Goal: Task Accomplishment & Management: Use online tool/utility

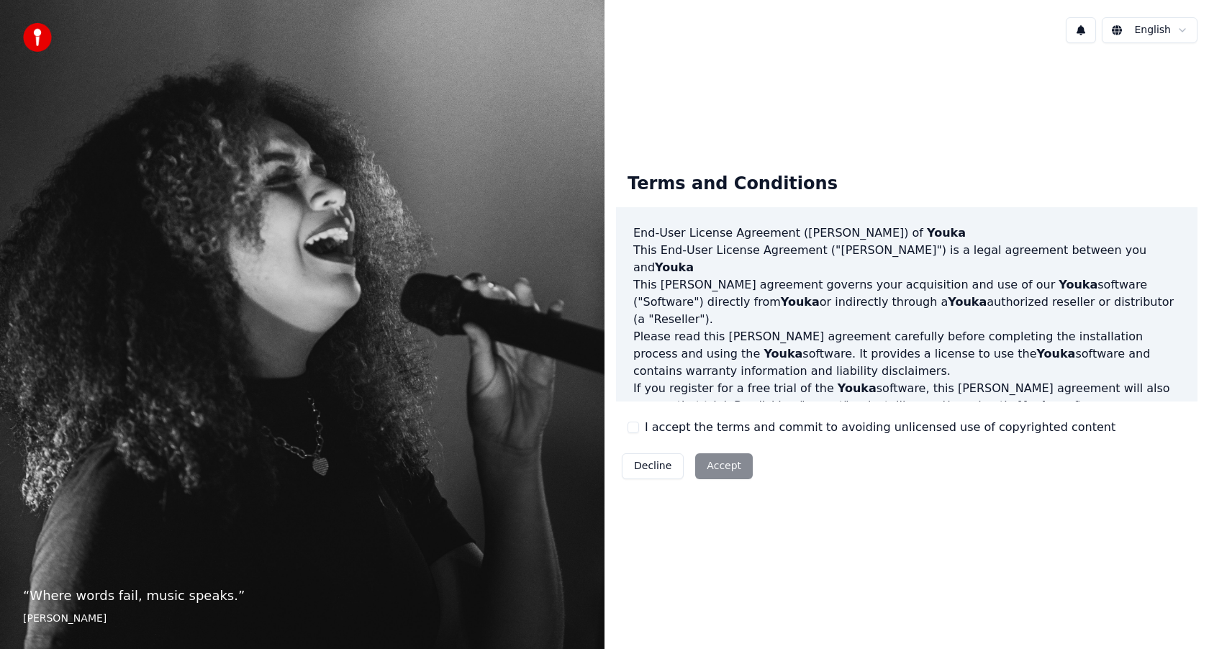
click at [635, 427] on button "I accept the terms and commit to avoiding unlicensed use of copyrighted content" at bounding box center [633, 428] width 12 height 12
click at [722, 465] on button "Accept" at bounding box center [724, 466] width 58 height 26
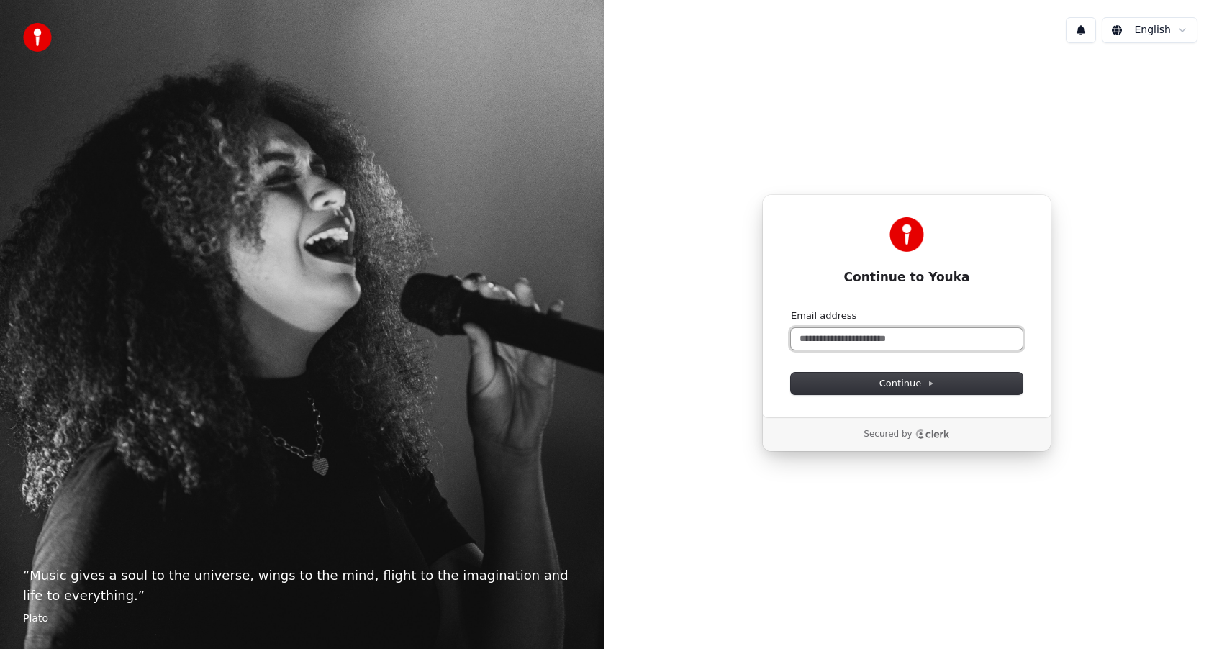
click at [881, 339] on input "Email address" at bounding box center [907, 339] width 232 height 22
click at [912, 378] on span "Continue" at bounding box center [906, 383] width 55 height 13
type input "**********"
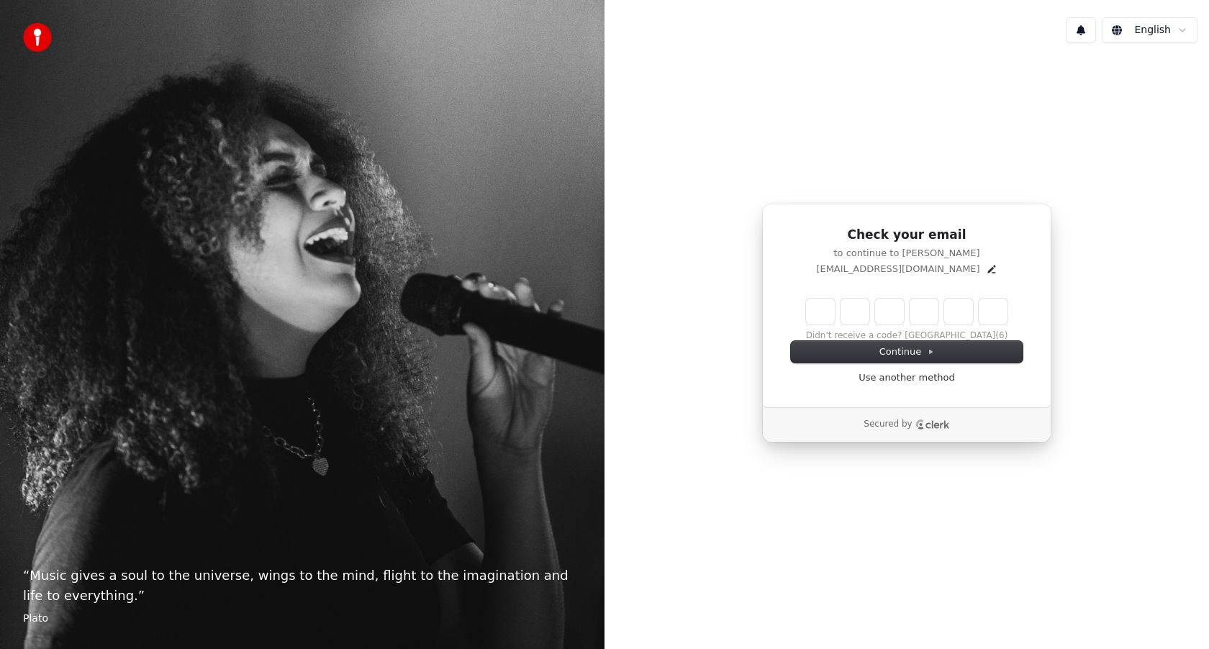
click at [825, 308] on input "Enter verification code" at bounding box center [906, 312] width 201 height 26
type input "******"
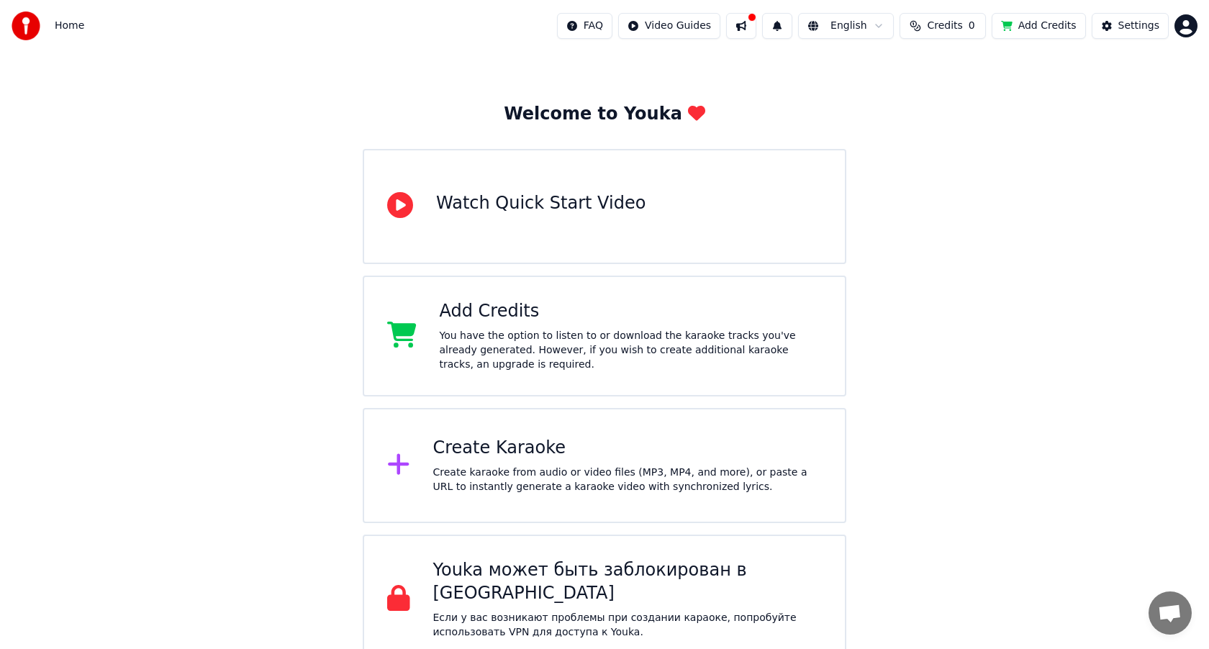
scroll to position [36, 0]
click at [520, 463] on div "Create Karaoke Create karaoke from audio or video files (MP3, MP4, and more), o…" at bounding box center [627, 465] width 389 height 58
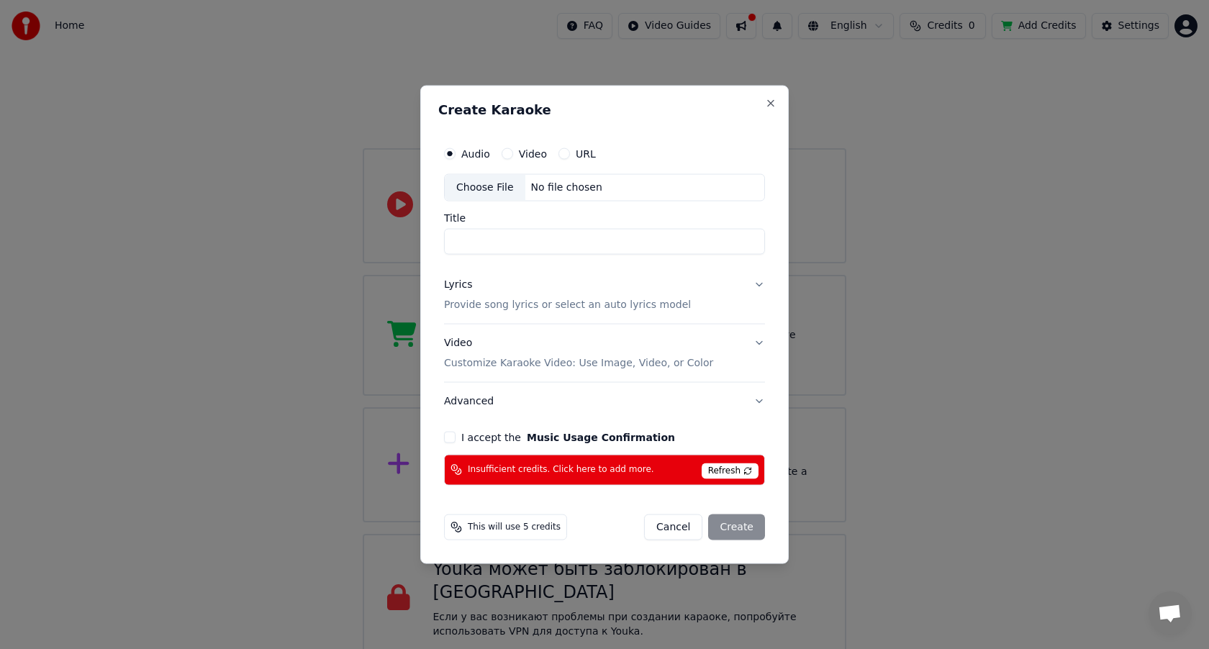
click at [535, 155] on label "Video" at bounding box center [533, 154] width 28 height 10
click at [513, 155] on button "Video" at bounding box center [507, 154] width 12 height 12
click at [501, 186] on div "Choose File" at bounding box center [485, 188] width 81 height 26
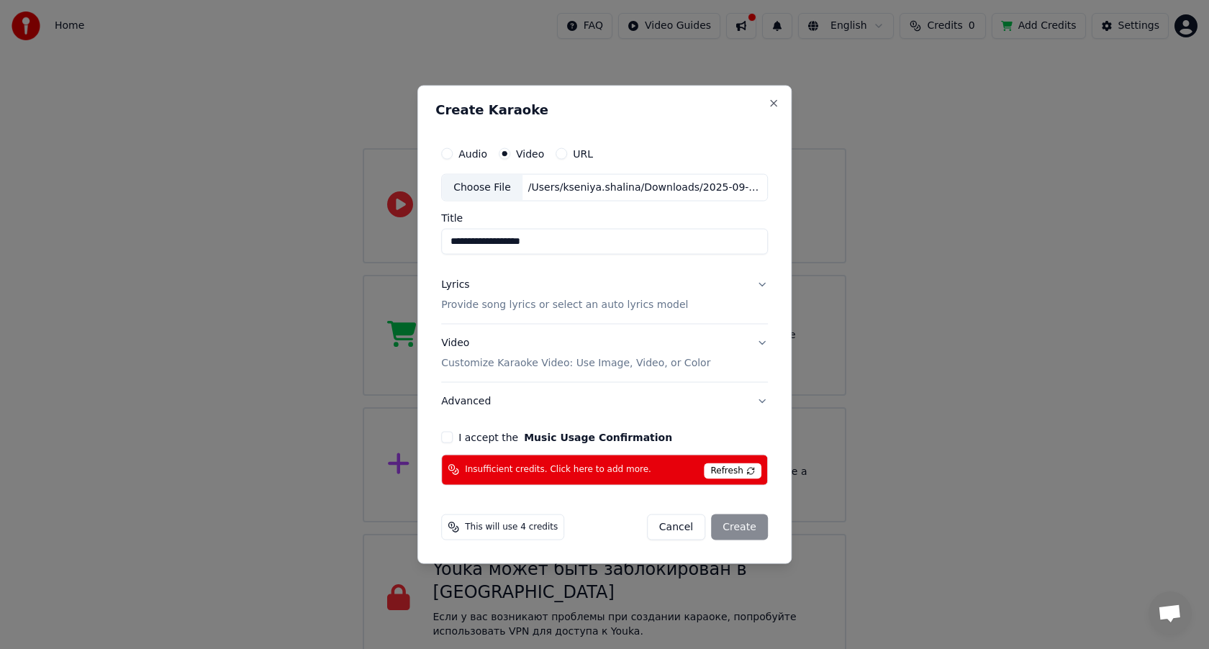
drag, startPoint x: 571, startPoint y: 238, endPoint x: 429, endPoint y: 237, distance: 142.5
click at [429, 237] on div "**********" at bounding box center [604, 325] width 374 height 478
type input "*********"
click at [758, 281] on button "Lyrics Provide song lyrics or select an auto lyrics model" at bounding box center [604, 295] width 327 height 58
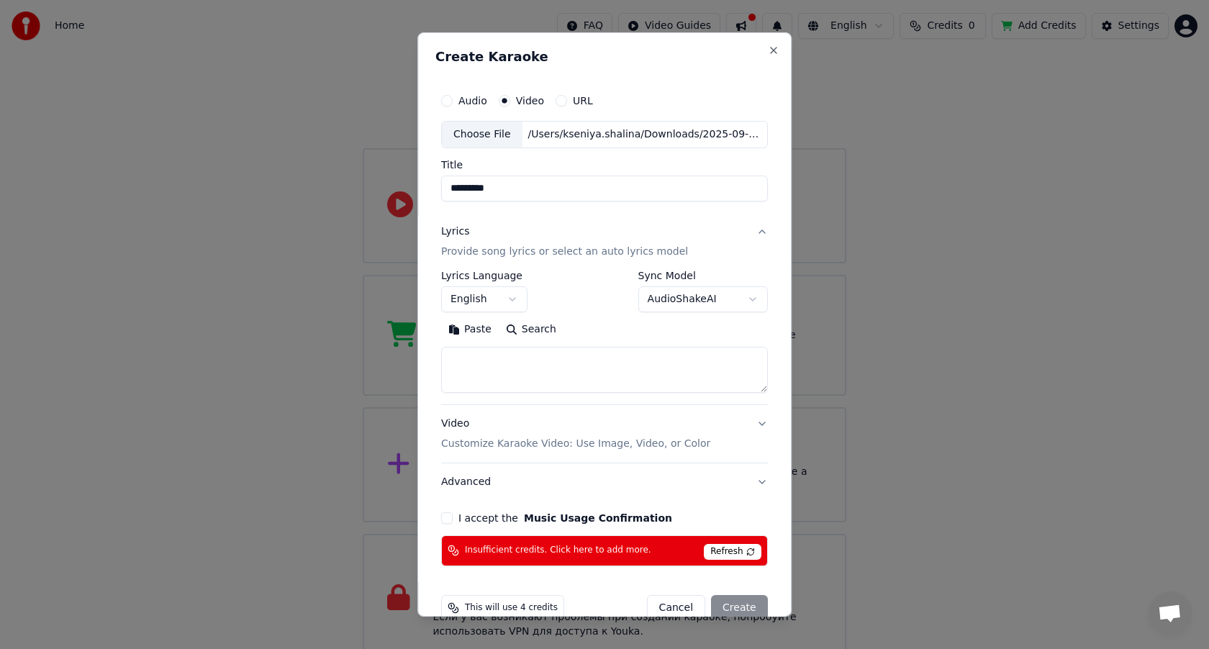
click at [515, 297] on button "English" at bounding box center [484, 299] width 86 height 26
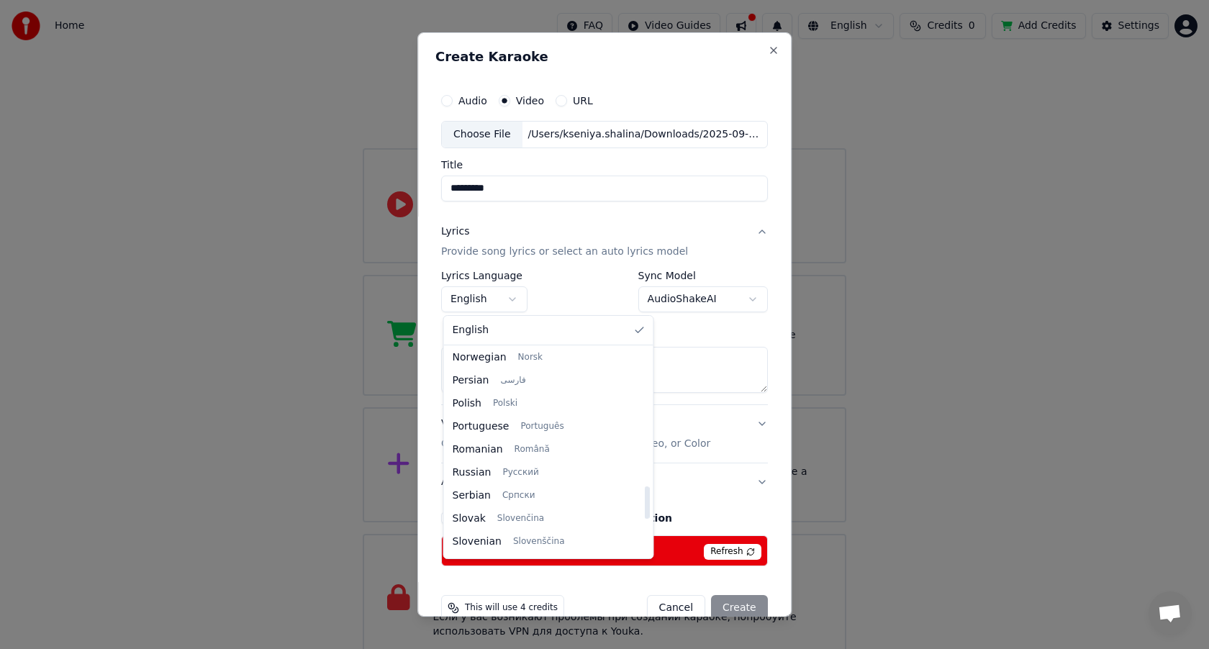
scroll to position [881, 0]
select select "**"
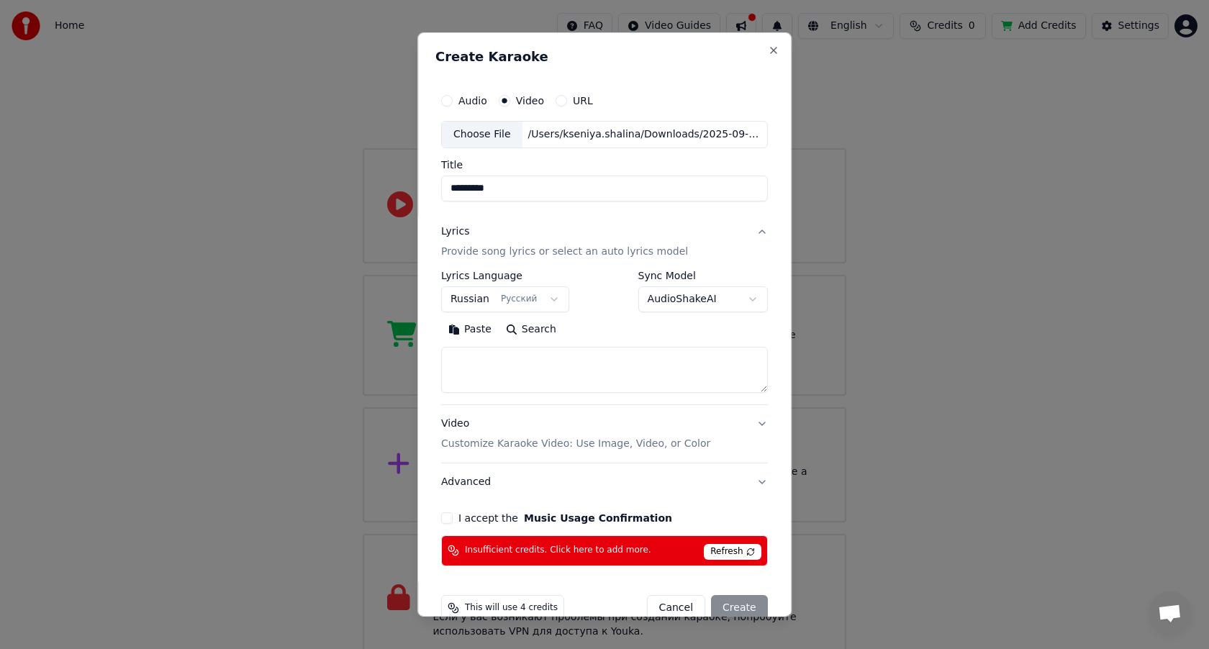
click at [745, 298] on button "AudioShakeAI" at bounding box center [703, 299] width 130 height 26
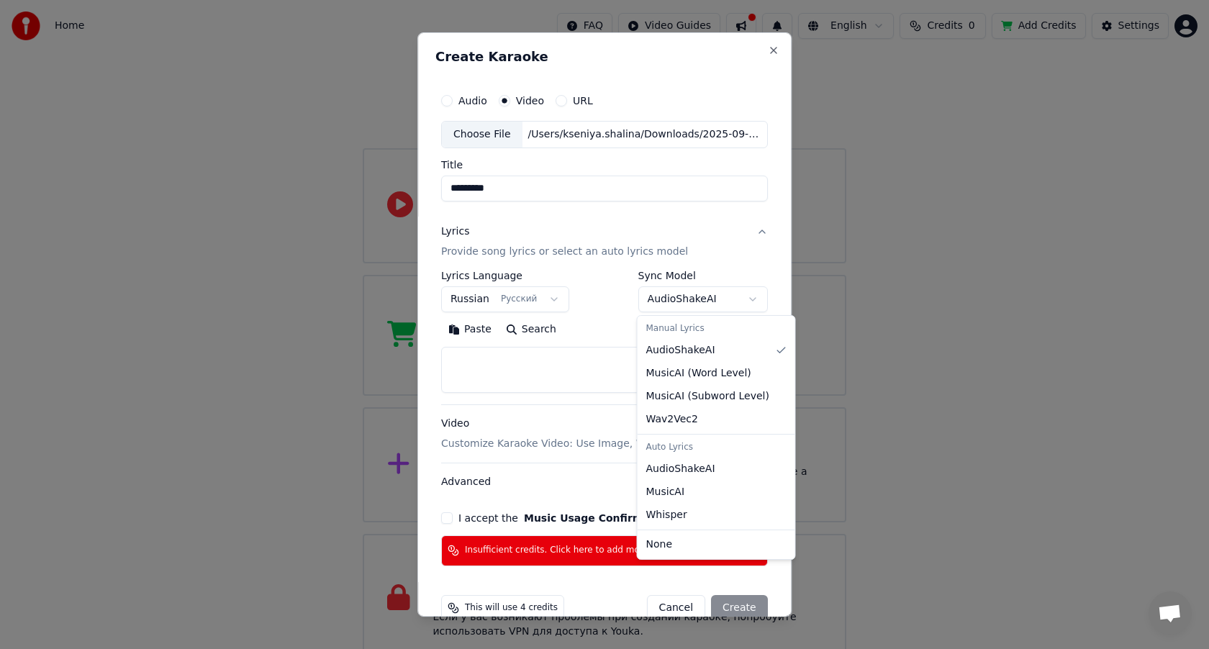
click at [745, 298] on div at bounding box center [604, 324] width 1209 height 649
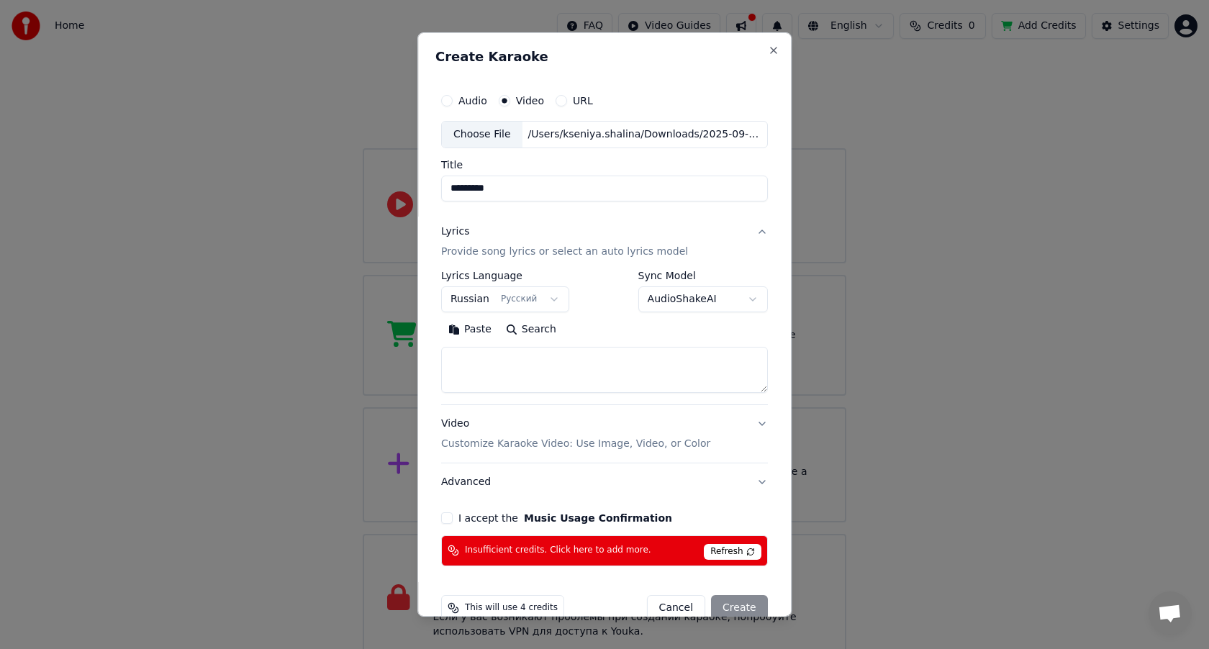
click at [581, 375] on textarea at bounding box center [604, 370] width 327 height 46
paste textarea "**********"
click at [508, 367] on textarea at bounding box center [602, 370] width 323 height 46
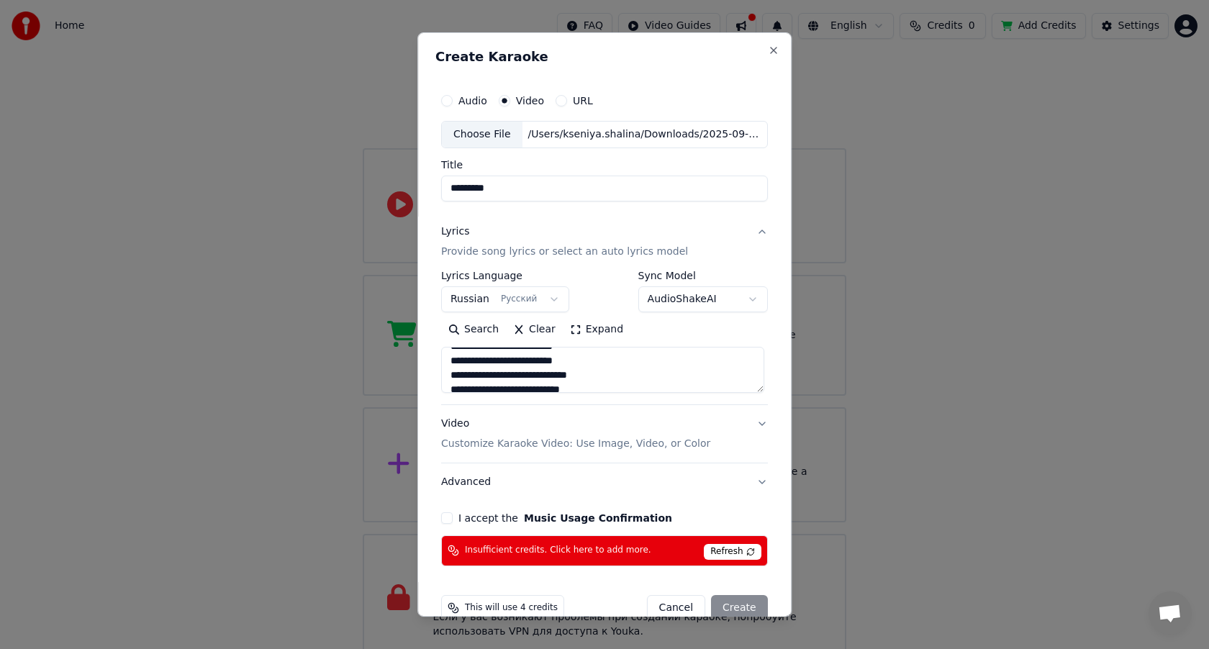
click at [508, 378] on textarea at bounding box center [602, 370] width 323 height 46
click at [507, 355] on textarea at bounding box center [602, 370] width 323 height 46
drag, startPoint x: 507, startPoint y: 373, endPoint x: 494, endPoint y: 373, distance: 13.7
click at [494, 373] on textarea at bounding box center [602, 370] width 323 height 46
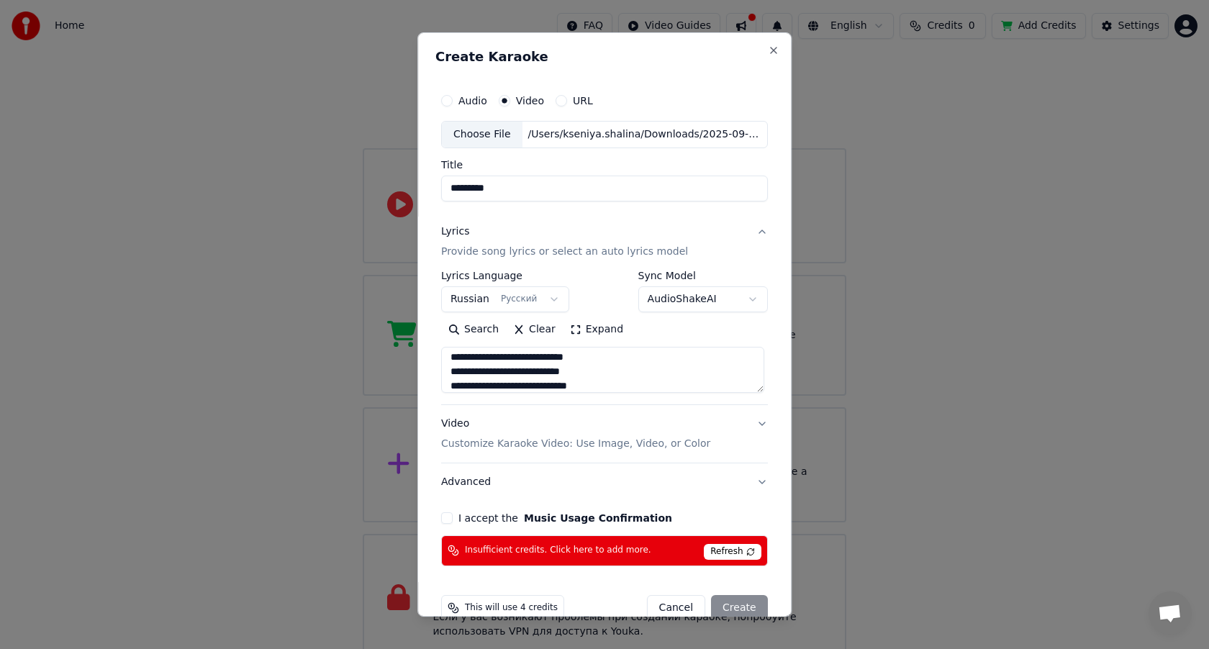
scroll to position [275, 0]
drag, startPoint x: 506, startPoint y: 376, endPoint x: 494, endPoint y: 374, distance: 12.3
click at [494, 374] on textarea at bounding box center [602, 370] width 323 height 46
drag, startPoint x: 506, startPoint y: 365, endPoint x: 494, endPoint y: 364, distance: 12.3
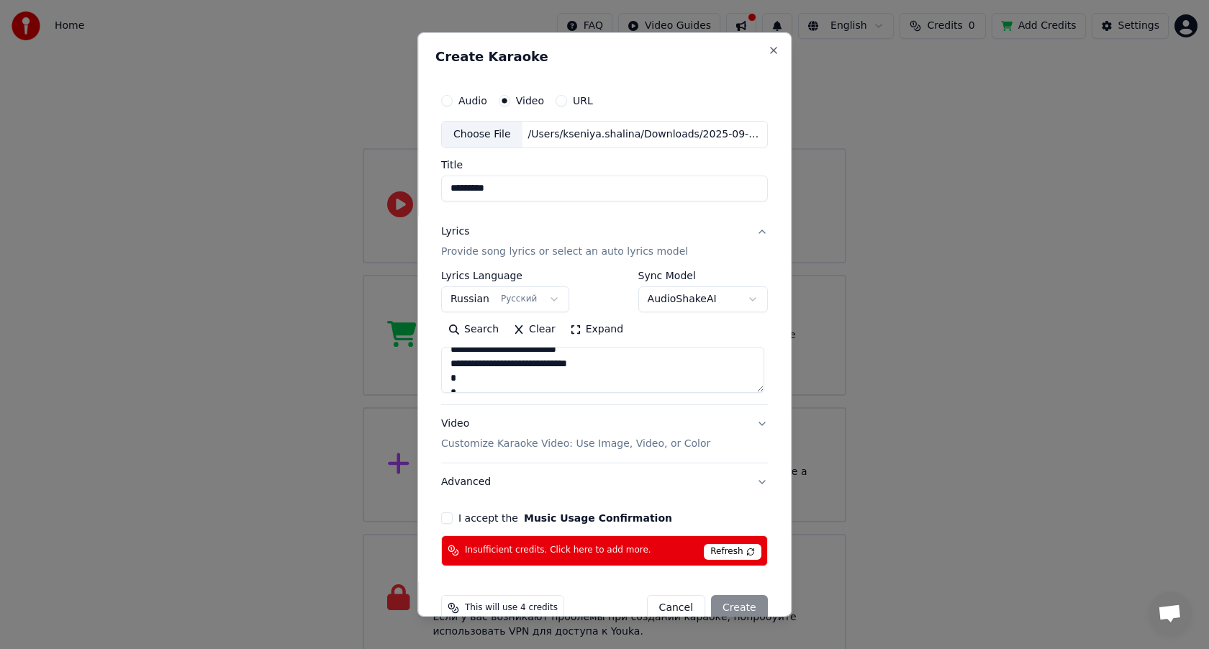
click at [494, 364] on textarea at bounding box center [602, 370] width 323 height 46
click at [660, 365] on textarea at bounding box center [602, 370] width 323 height 46
drag, startPoint x: 509, startPoint y: 360, endPoint x: 497, endPoint y: 358, distance: 12.4
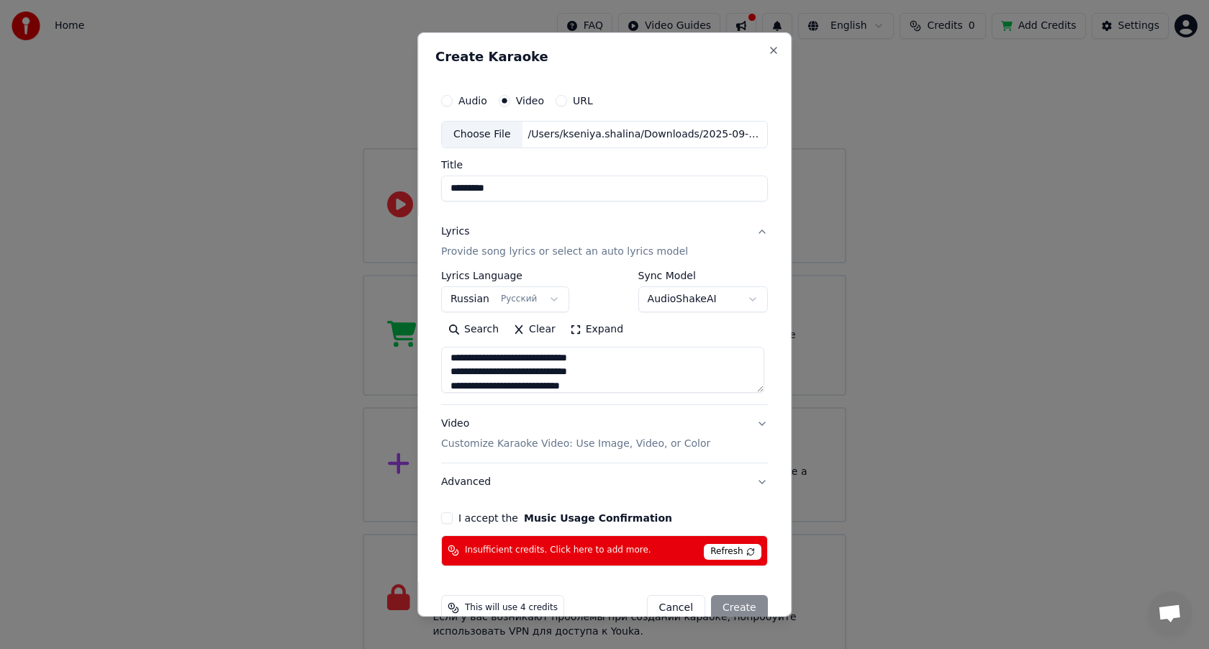
click at [497, 358] on textarea at bounding box center [602, 370] width 323 height 46
drag, startPoint x: 506, startPoint y: 371, endPoint x: 494, endPoint y: 371, distance: 13.0
click at [494, 371] on textarea at bounding box center [602, 370] width 323 height 46
click at [506, 360] on textarea at bounding box center [602, 370] width 323 height 46
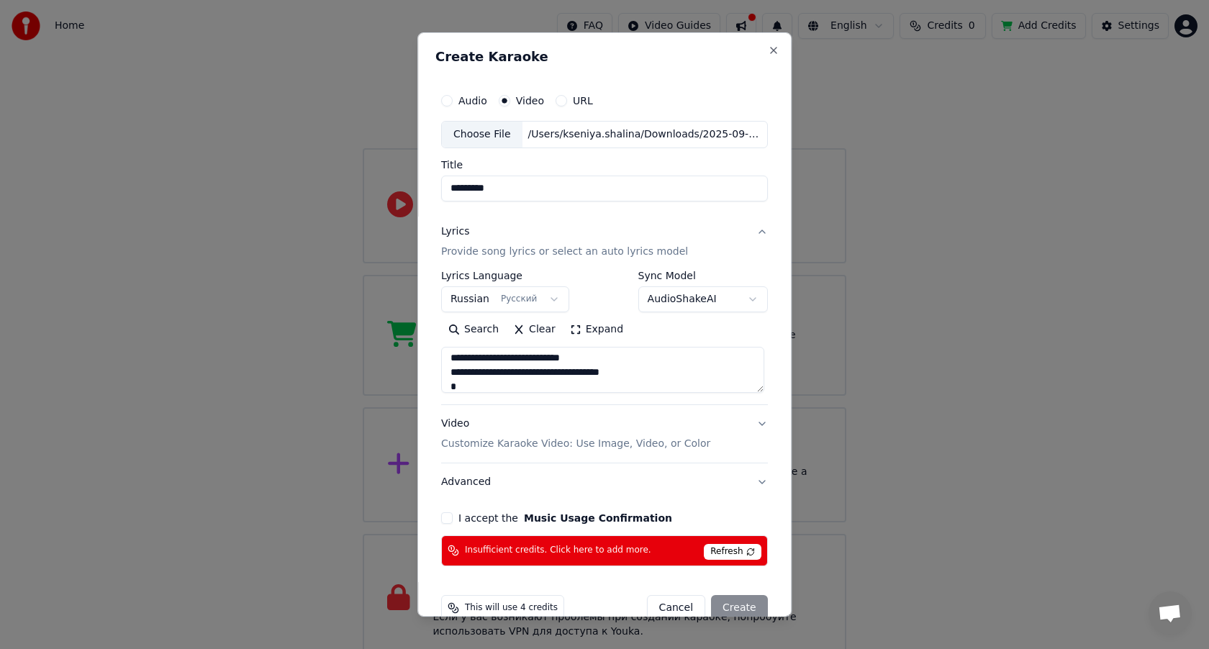
drag, startPoint x: 506, startPoint y: 376, endPoint x: 496, endPoint y: 374, distance: 10.2
click at [496, 375] on textarea at bounding box center [602, 370] width 323 height 46
drag, startPoint x: 507, startPoint y: 365, endPoint x: 496, endPoint y: 364, distance: 11.5
click at [496, 364] on textarea at bounding box center [602, 370] width 323 height 46
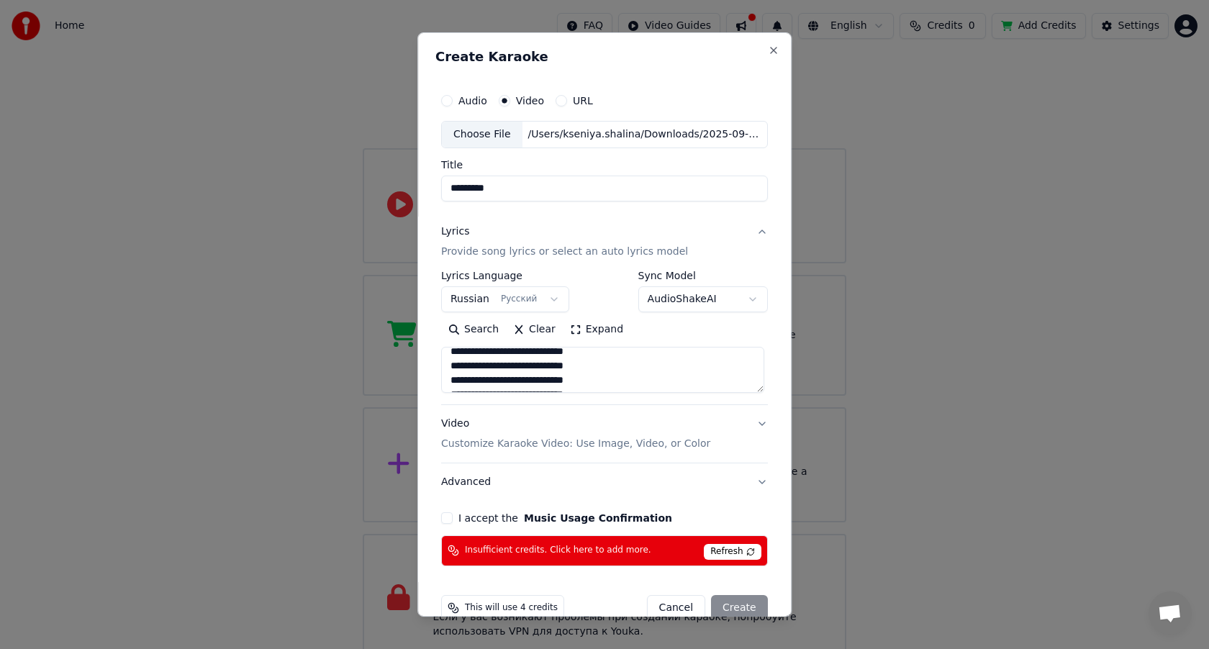
scroll to position [599, 0]
drag, startPoint x: 507, startPoint y: 366, endPoint x: 496, endPoint y: 366, distance: 11.5
click at [496, 366] on textarea at bounding box center [602, 370] width 323 height 46
drag, startPoint x: 507, startPoint y: 365, endPoint x: 496, endPoint y: 364, distance: 11.6
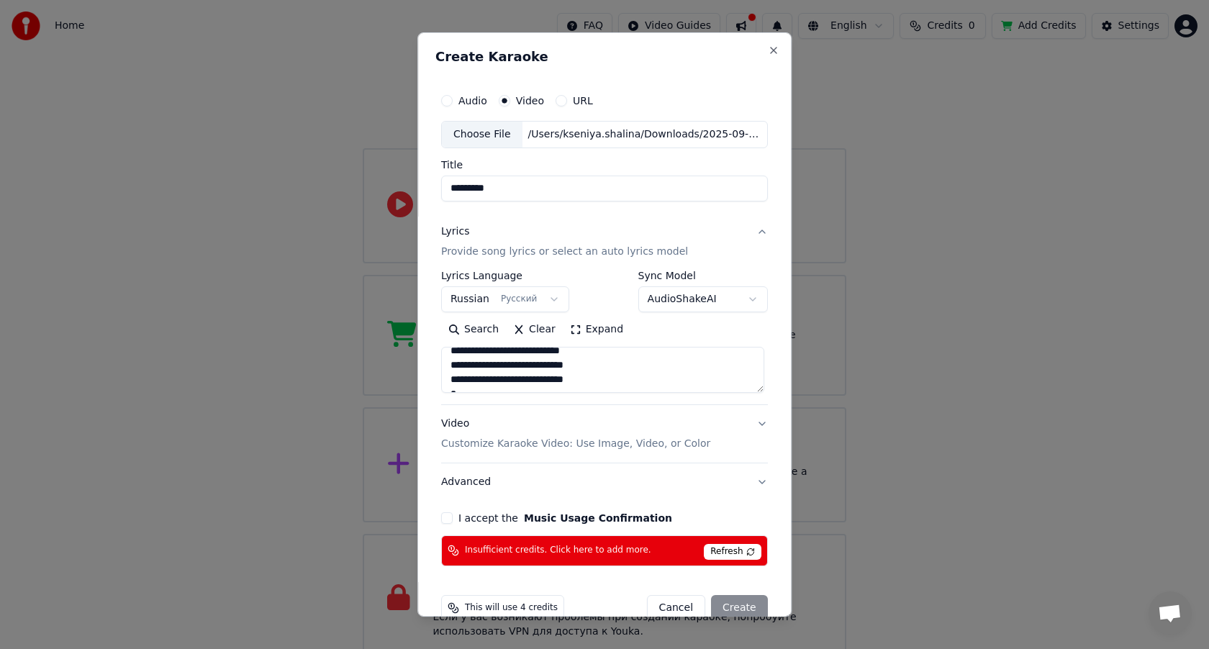
click at [496, 364] on textarea at bounding box center [602, 370] width 323 height 46
drag, startPoint x: 507, startPoint y: 371, endPoint x: 496, endPoint y: 370, distance: 11.6
click at [496, 370] on textarea at bounding box center [602, 370] width 323 height 46
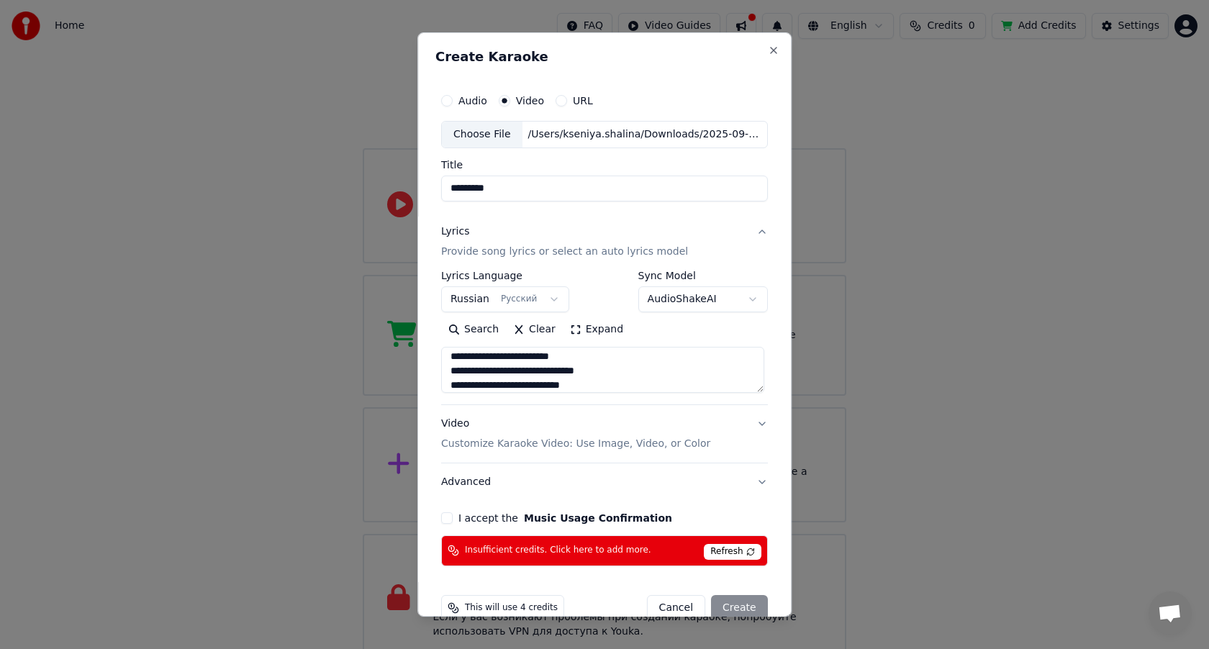
click at [527, 358] on textarea at bounding box center [602, 370] width 323 height 46
click at [503, 359] on textarea at bounding box center [602, 370] width 323 height 46
click at [500, 359] on textarea at bounding box center [602, 370] width 323 height 46
drag, startPoint x: 505, startPoint y: 360, endPoint x: 496, endPoint y: 358, distance: 9.5
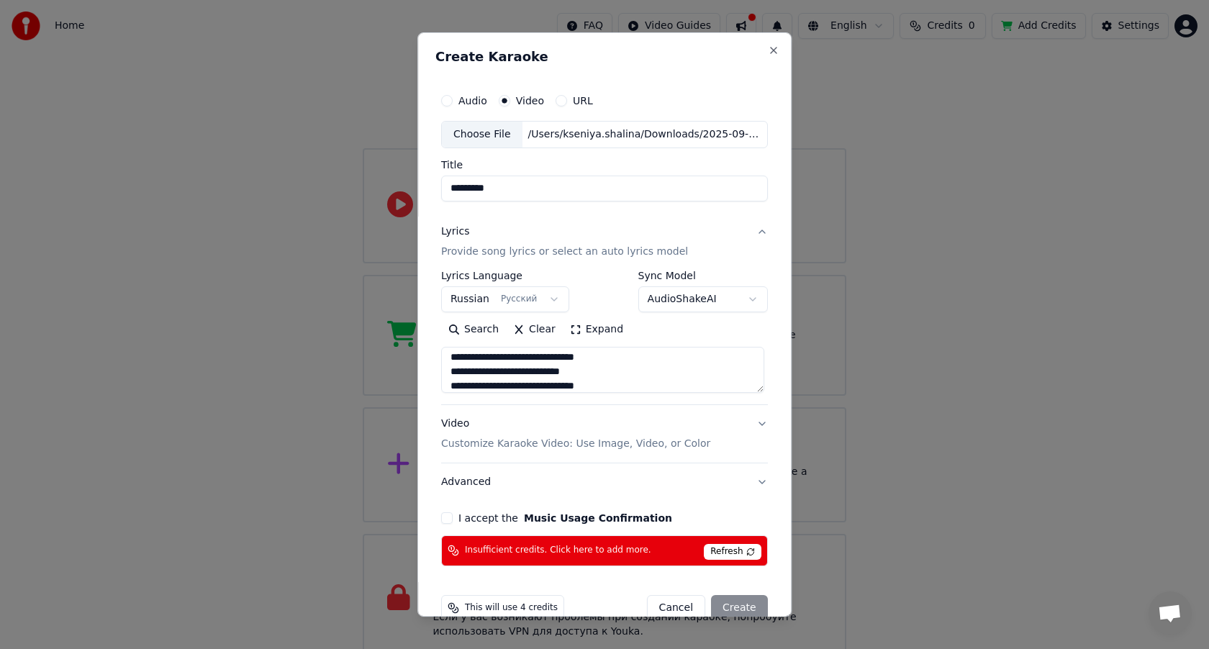
click at [496, 358] on textarea at bounding box center [602, 370] width 323 height 46
drag, startPoint x: 505, startPoint y: 365, endPoint x: 495, endPoint y: 365, distance: 10.1
click at [495, 365] on textarea at bounding box center [602, 370] width 323 height 46
drag, startPoint x: 505, startPoint y: 379, endPoint x: 496, endPoint y: 379, distance: 9.4
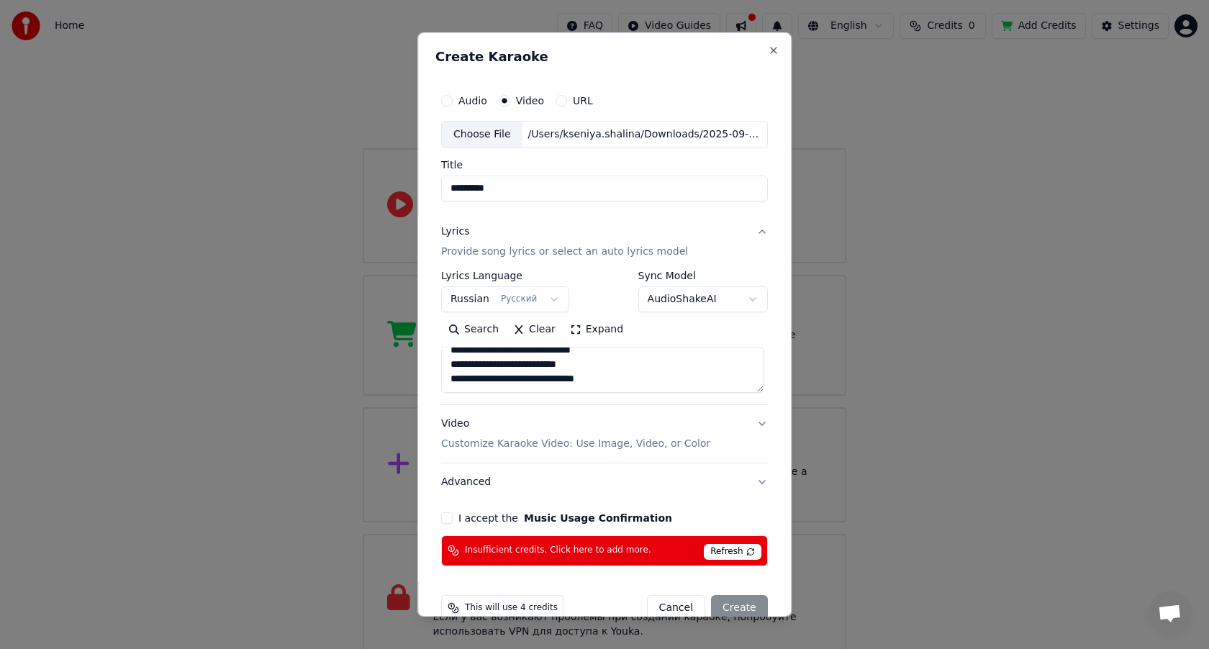
click at [496, 379] on textarea at bounding box center [602, 370] width 323 height 46
drag, startPoint x: 450, startPoint y: 357, endPoint x: 668, endPoint y: 445, distance: 234.6
click at [668, 445] on div "**********" at bounding box center [604, 357] width 327 height 288
type textarea "**********"
click at [724, 379] on textarea at bounding box center [602, 370] width 323 height 46
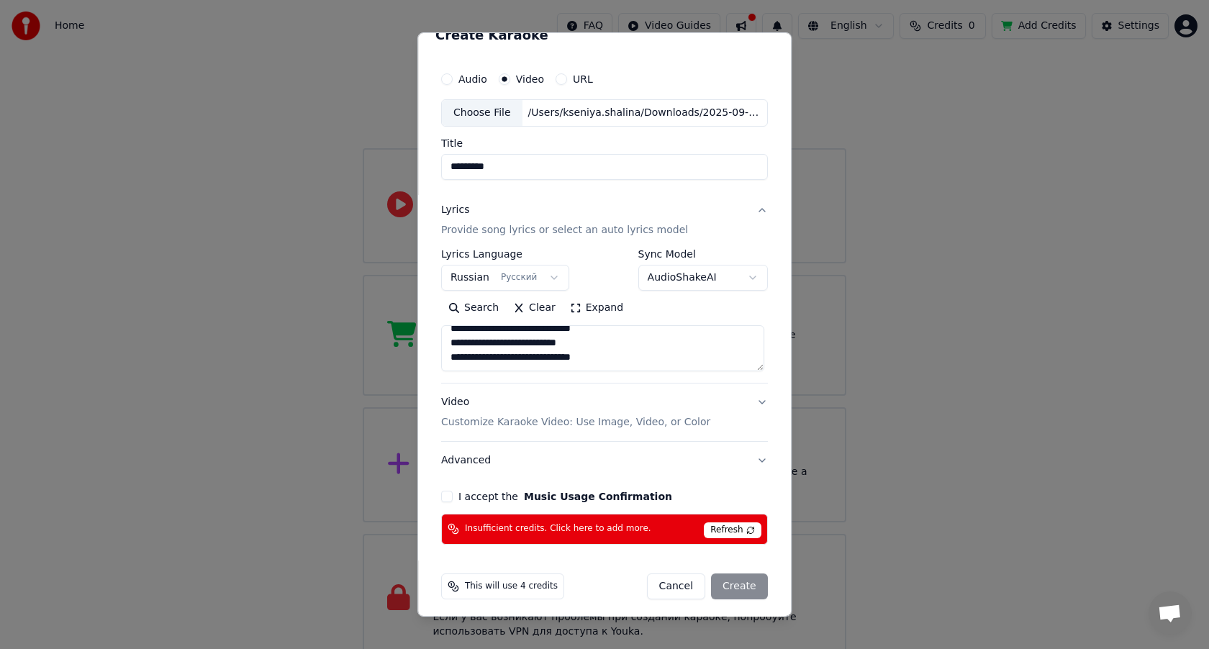
scroll to position [28, 0]
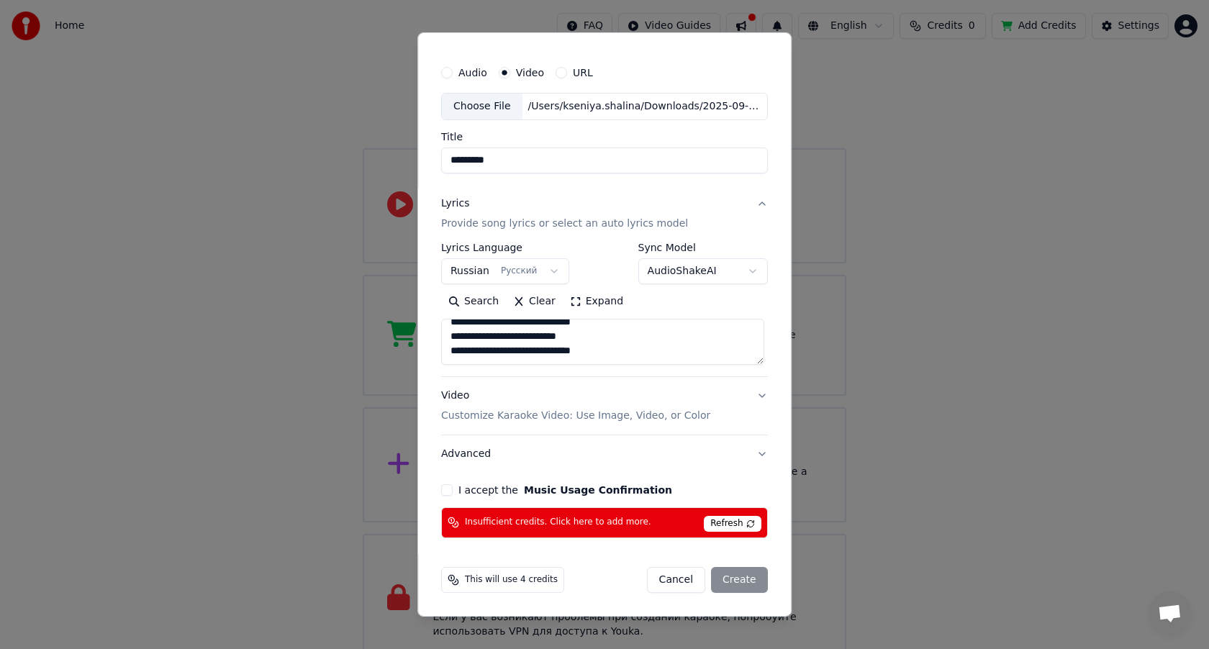
click at [449, 496] on div "**********" at bounding box center [604, 298] width 338 height 491
click at [449, 491] on button "I accept the Music Usage Confirmation" at bounding box center [447, 490] width 12 height 12
click at [731, 580] on div "Cancel Create" at bounding box center [707, 580] width 121 height 26
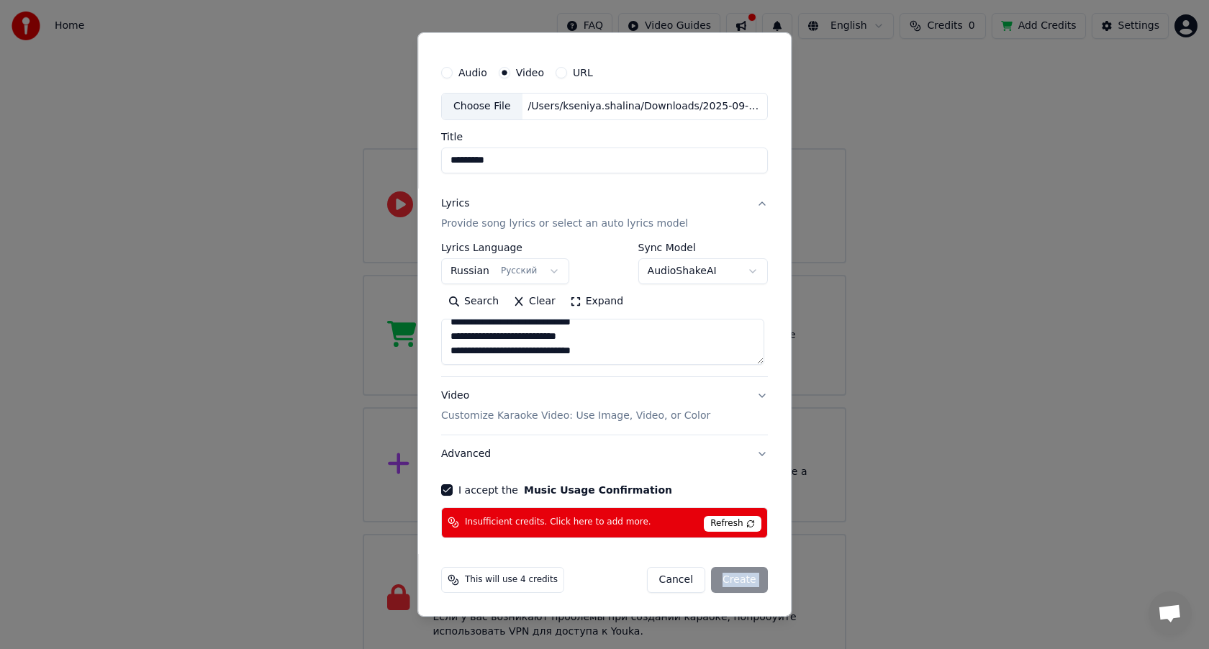
click at [731, 580] on div "Cancel Create" at bounding box center [707, 580] width 121 height 26
select select
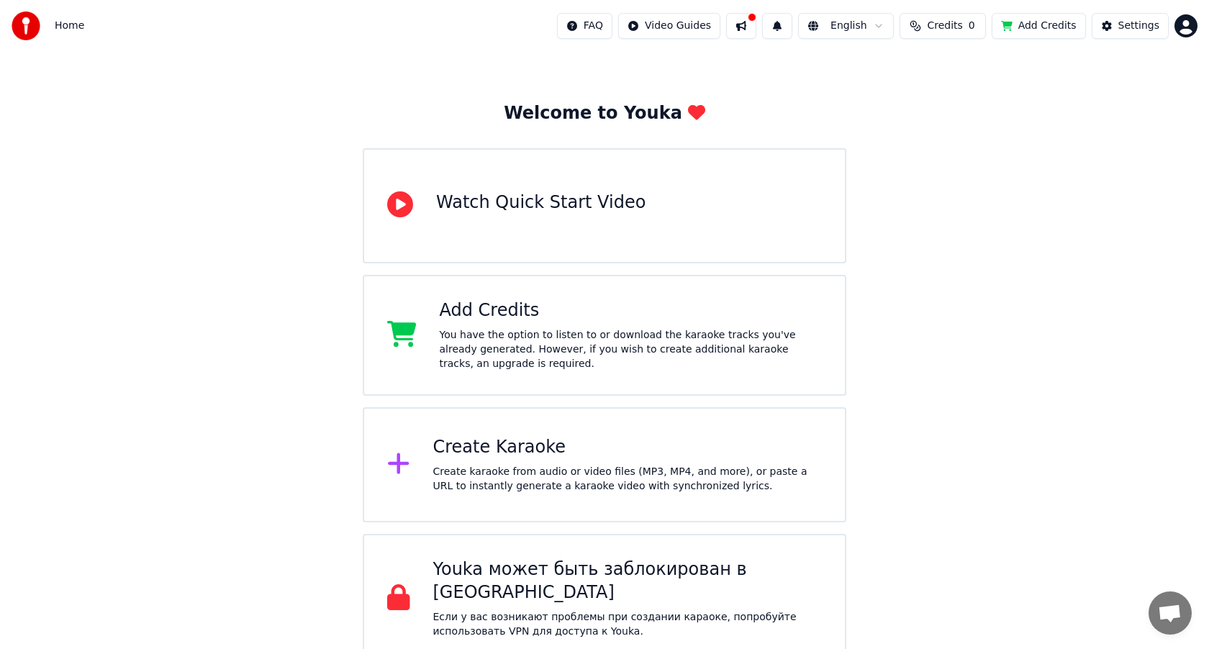
click at [935, 24] on span "Credits" at bounding box center [944, 26] width 35 height 14
click at [946, 101] on button "Refresh" at bounding box center [946, 108] width 74 height 26
click at [946, 107] on button "Refresh" at bounding box center [946, 108] width 74 height 26
click at [943, 240] on div "Welcome to Youka Watch Quick Start Video Add Credits You have the option to lis…" at bounding box center [604, 340] width 1209 height 648
click at [1030, 33] on button "Add Credits" at bounding box center [1038, 26] width 94 height 26
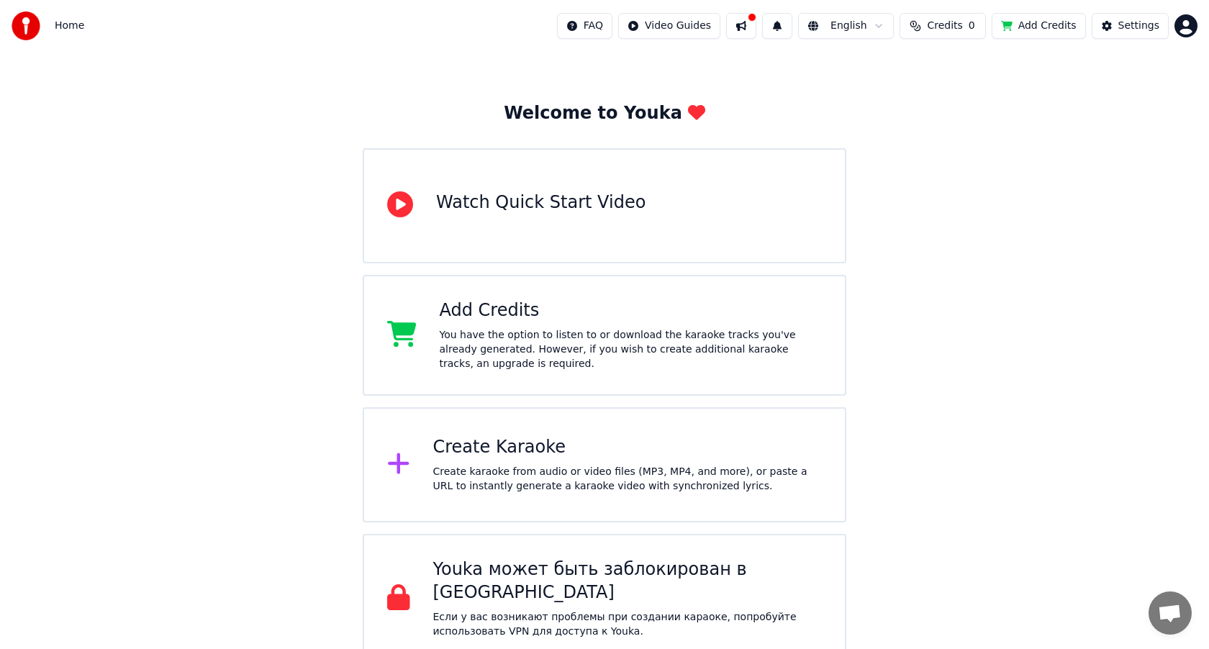
click at [1181, 32] on html "Home FAQ Video Guides English Credits 0 Add Credits Settings Welcome to Youka W…" at bounding box center [604, 313] width 1209 height 699
click at [1099, 145] on span "Sign Out" at bounding box center [1089, 152] width 43 height 14
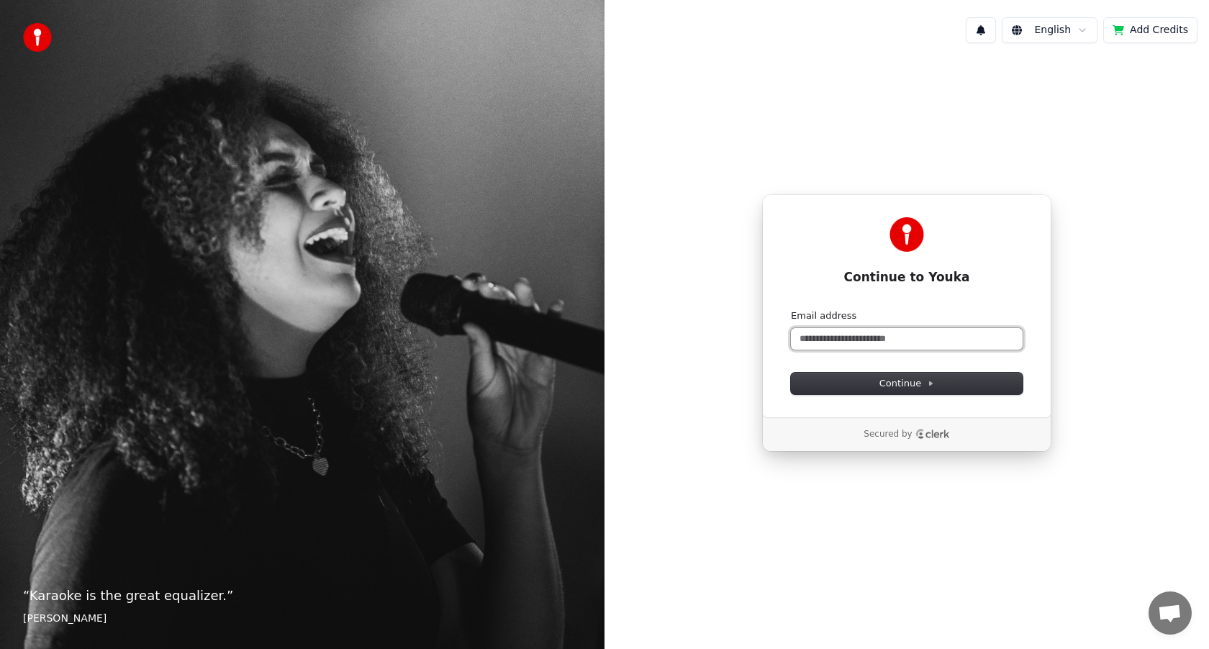
click at [861, 335] on input "Email address" at bounding box center [907, 339] width 232 height 22
click at [915, 381] on span "Continue" at bounding box center [906, 383] width 55 height 13
type input "**********"
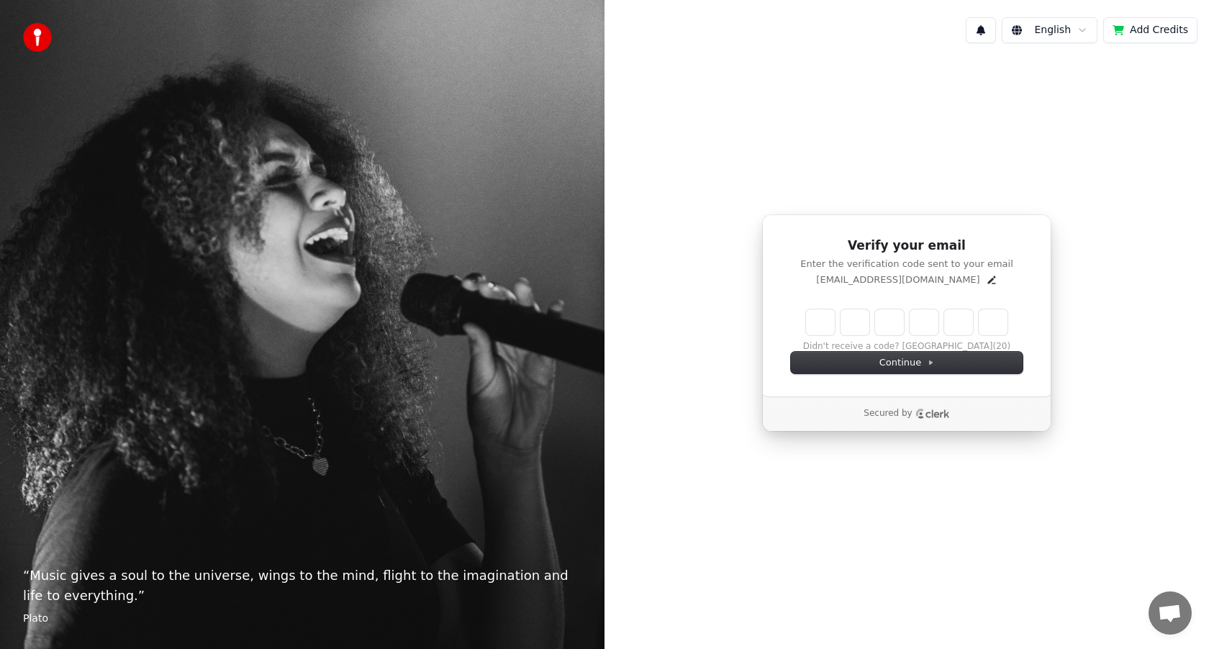
click at [827, 322] on input "Enter verification code" at bounding box center [906, 322] width 201 height 26
type input "******"
